Goal: Check status

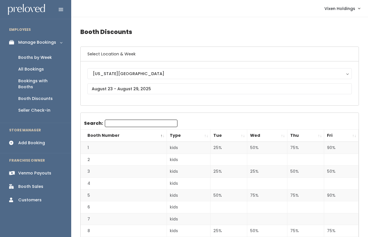
click at [46, 56] on div "Booths by Week" at bounding box center [35, 57] width 34 height 6
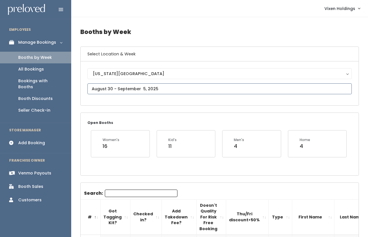
click at [148, 90] on input "text" at bounding box center [219, 88] width 264 height 11
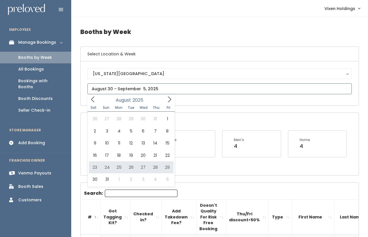
type input "August 23 to August 29"
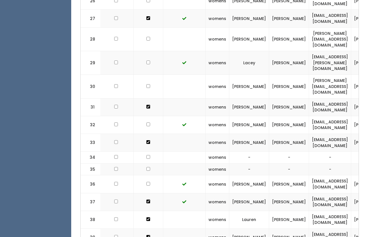
scroll to position [0, 147]
